Goal: Task Accomplishment & Management: Complete application form

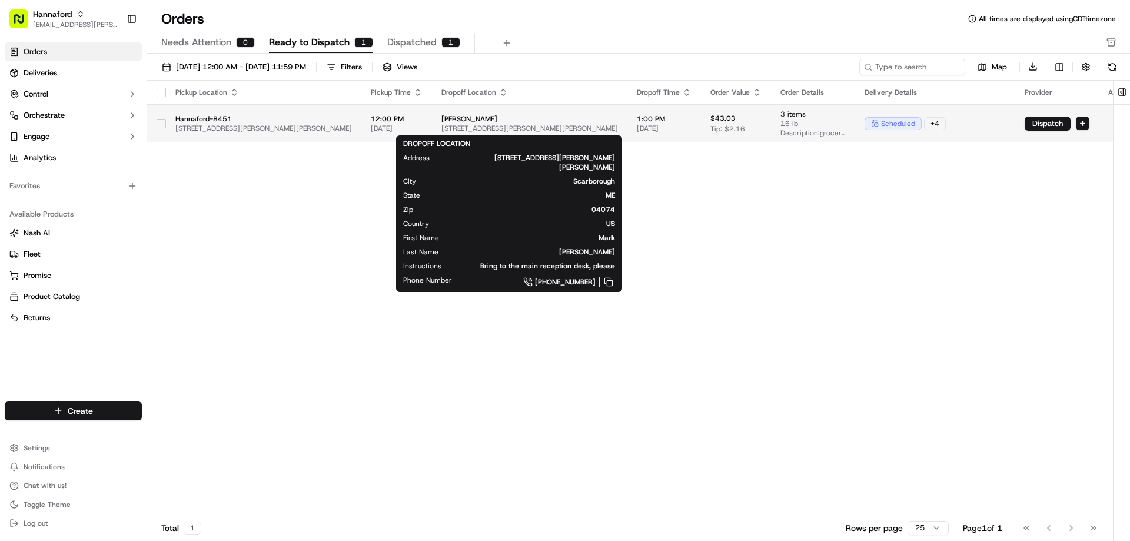
click at [562, 115] on span "[PERSON_NAME]" at bounding box center [529, 118] width 177 height 9
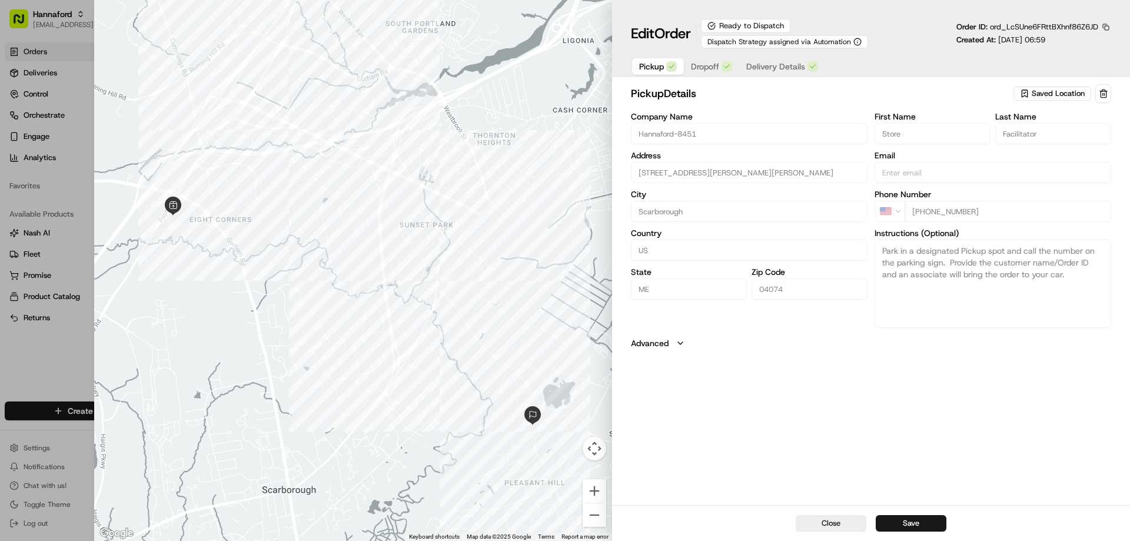
click at [85, 89] on div at bounding box center [565, 270] width 1130 height 541
type input "+1"
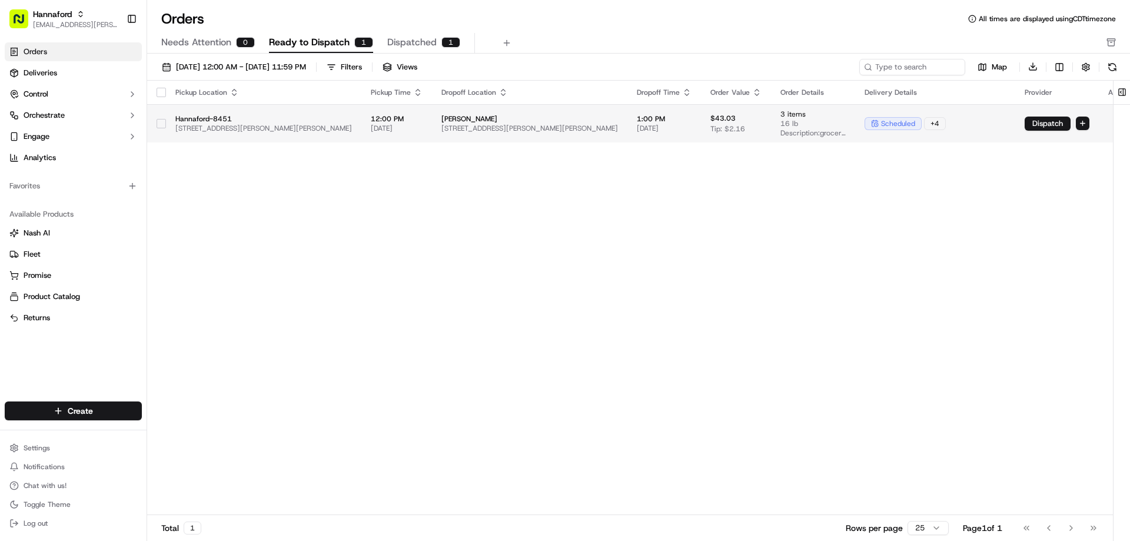
click at [322, 114] on span "Hannaford-8451" at bounding box center [263, 118] width 177 height 9
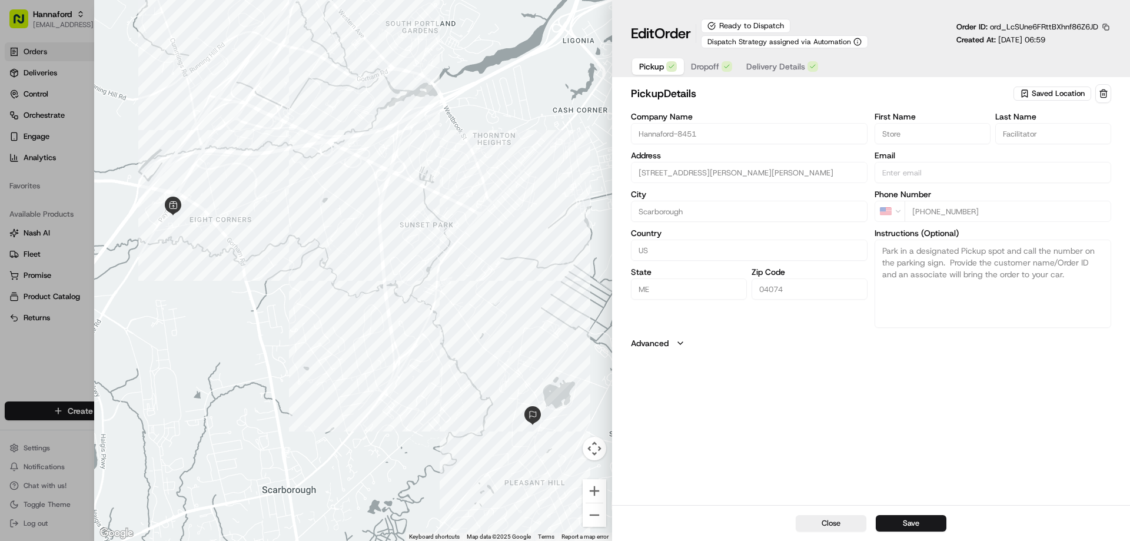
click at [234, 39] on div at bounding box center [353, 270] width 518 height 541
click at [435, 109] on div at bounding box center [353, 270] width 518 height 541
click at [841, 528] on button "Close" at bounding box center [831, 523] width 71 height 16
type input "+1"
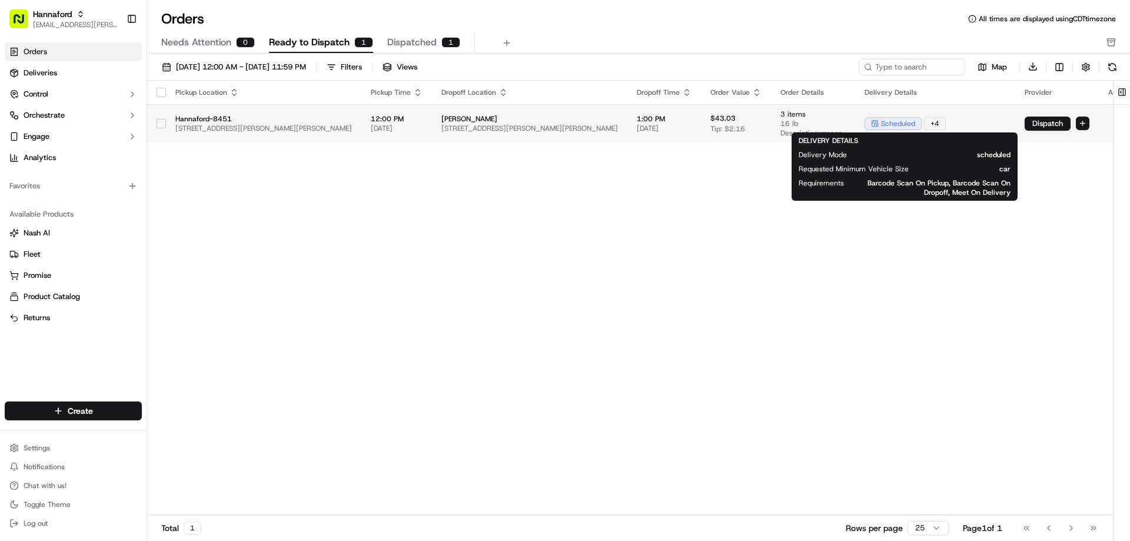
click at [881, 122] on span "scheduled" at bounding box center [898, 123] width 34 height 9
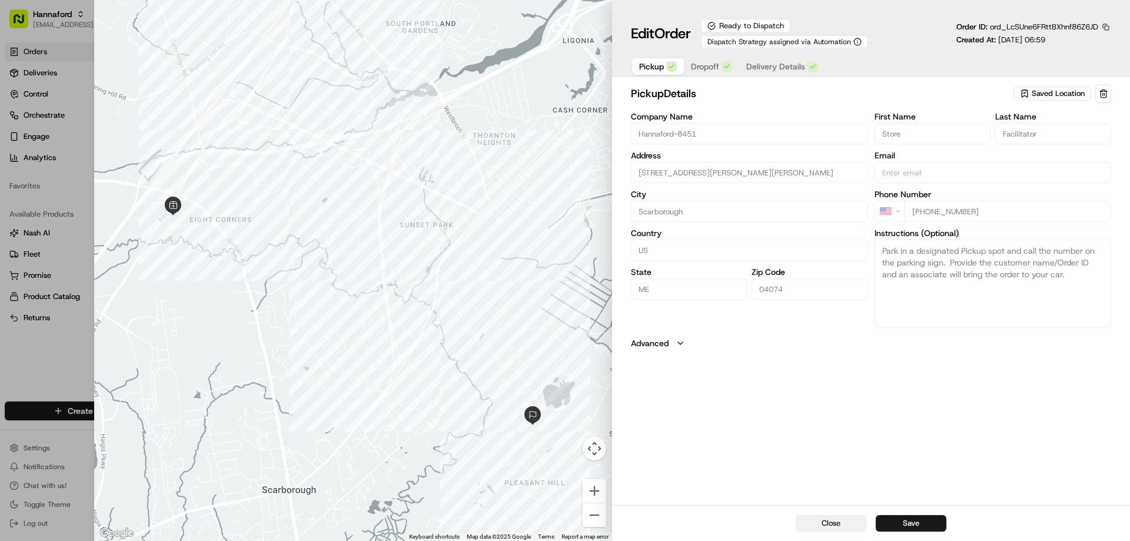
click at [818, 517] on button "Close" at bounding box center [831, 523] width 71 height 16
type input "+1"
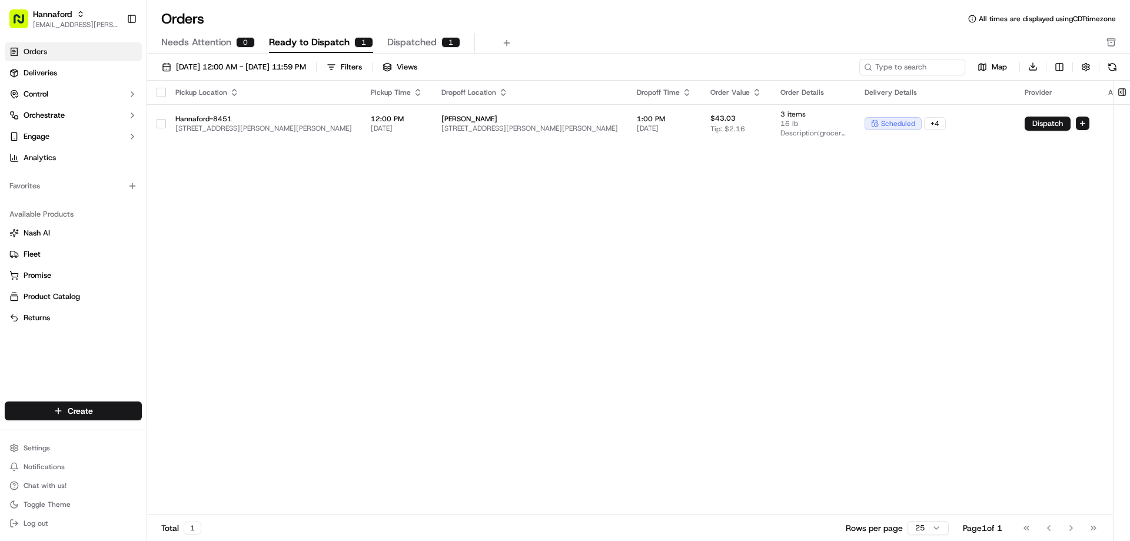
click at [813, 241] on div "Pickup Location Pickup Time Dropoff Location Dropoff Time Order Value Order Det…" at bounding box center [645, 298] width 996 height 435
